Goal: Find specific page/section: Find specific page/section

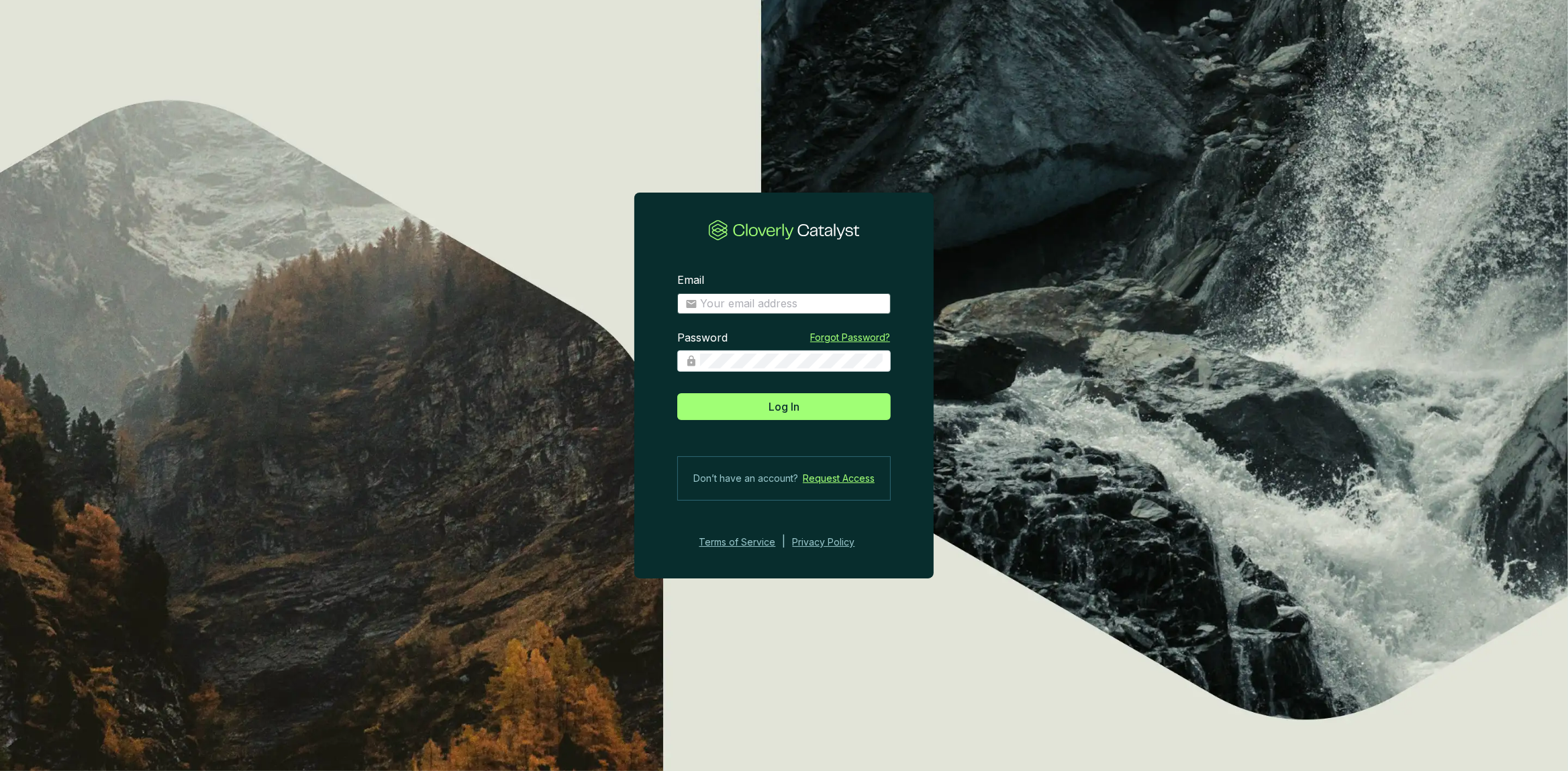
click at [764, 302] on input "Email" at bounding box center [791, 304] width 183 height 14
type input "[PERSON_NAME][EMAIL_ADDRESS][DOMAIN_NAME]"
click at [677, 394] on button "Log In" at bounding box center [784, 407] width 214 height 27
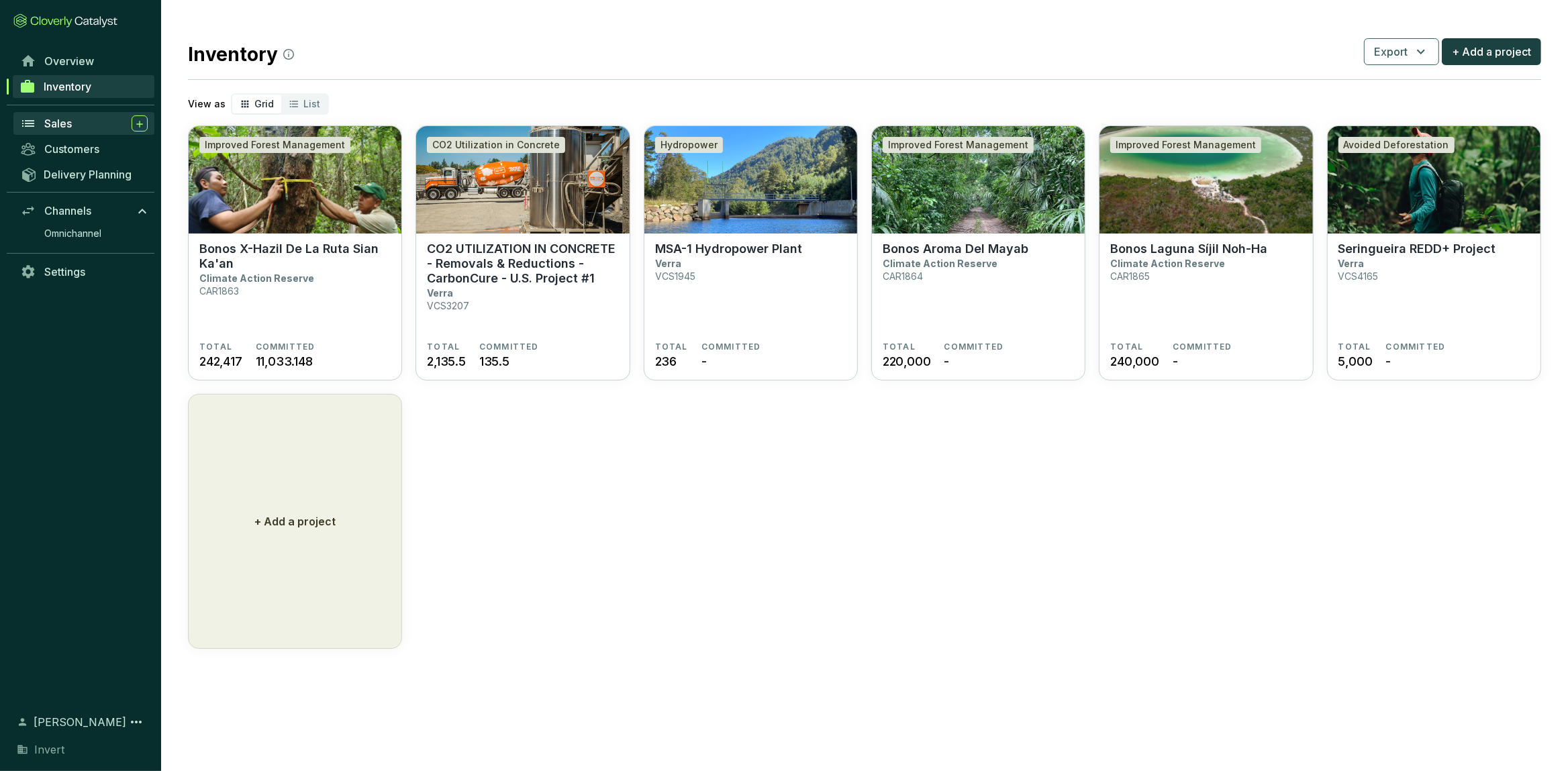
click at [89, 130] on div "Sales" at bounding box center [96, 124] width 103 height 16
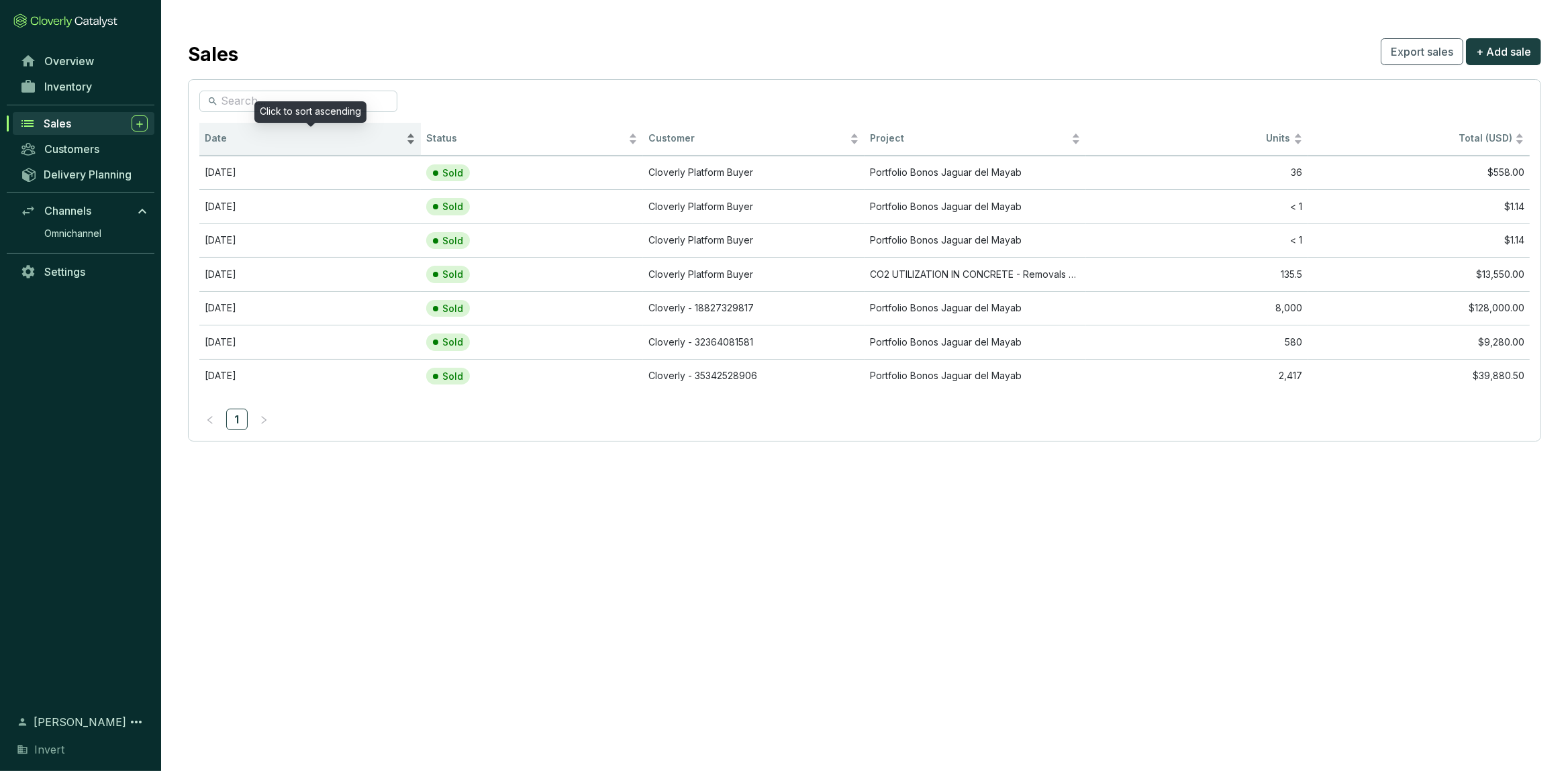
click at [221, 136] on span "Date" at bounding box center [304, 138] width 198 height 12
